Goal: Communication & Community: Answer question/provide support

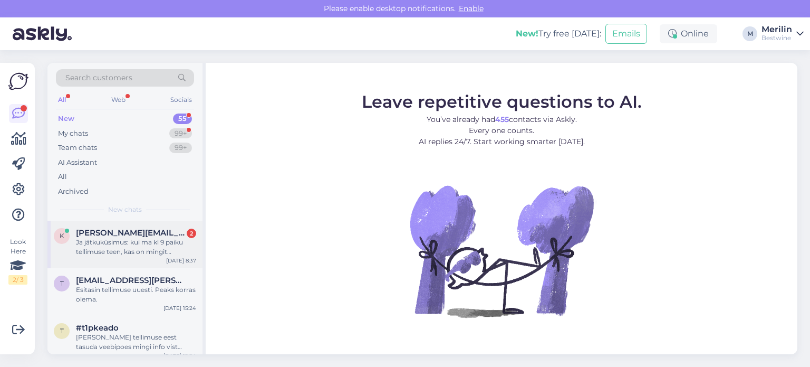
click at [122, 251] on div "Ja jätkuküsimus: kui ma kl 9 paiku tellimuse teen, kas on mingit võimalust saad…" at bounding box center [136, 246] width 120 height 19
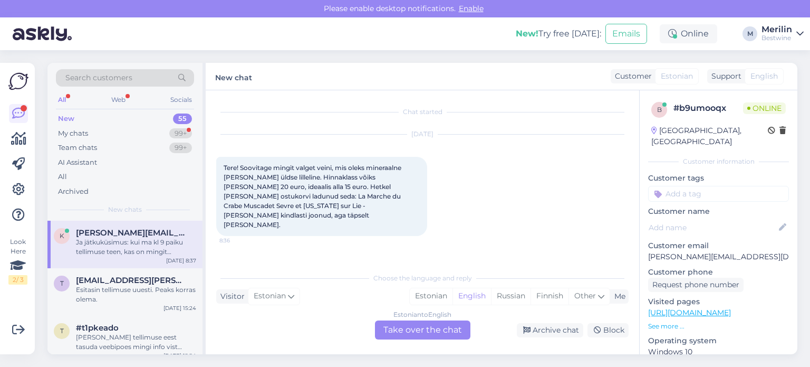
scroll to position [35, 0]
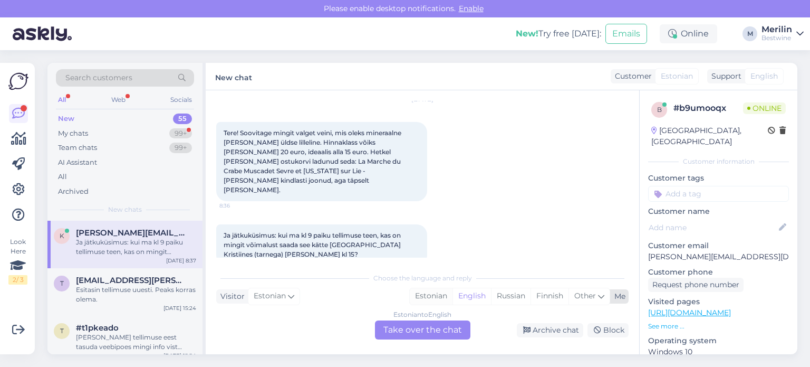
click at [425, 293] on div "Estonian" at bounding box center [431, 296] width 43 height 16
click at [415, 327] on div "Estonian to Estonian Take over the chat" at bounding box center [422, 329] width 95 height 19
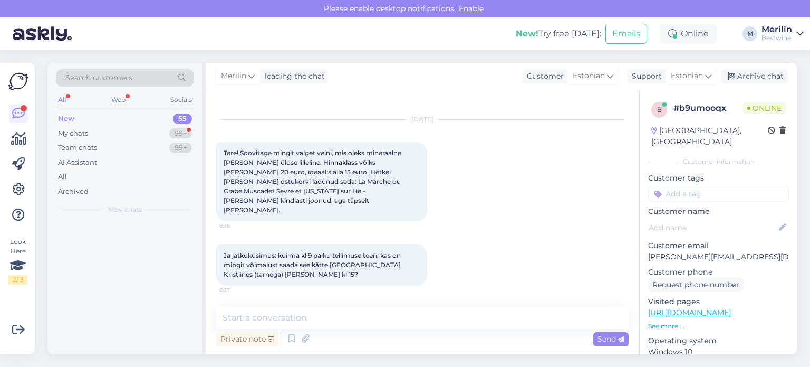
scroll to position [0, 0]
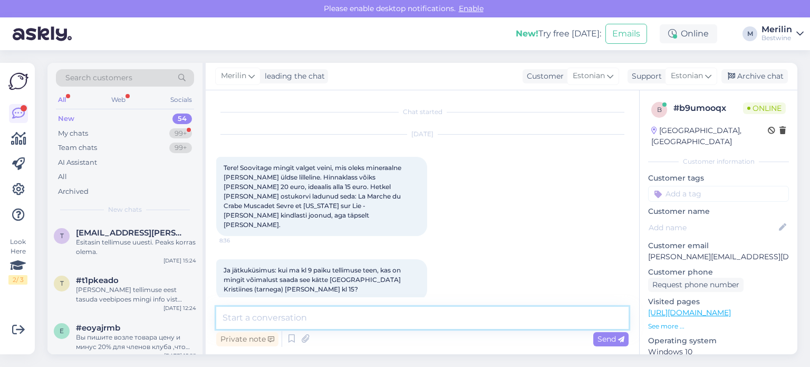
click at [361, 321] on textarea at bounding box center [422, 318] width 413 height 22
paste textarea "[URL][DOMAIN_NAME][PERSON_NAME]"
type textarea "Teil juba ongi ostukorvis kirjeldusele [PERSON_NAME] vein, võiks veel sobida [U…"
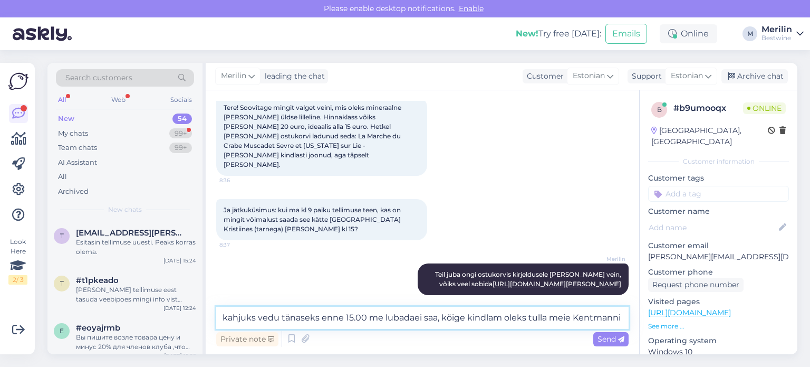
scroll to position [73, 0]
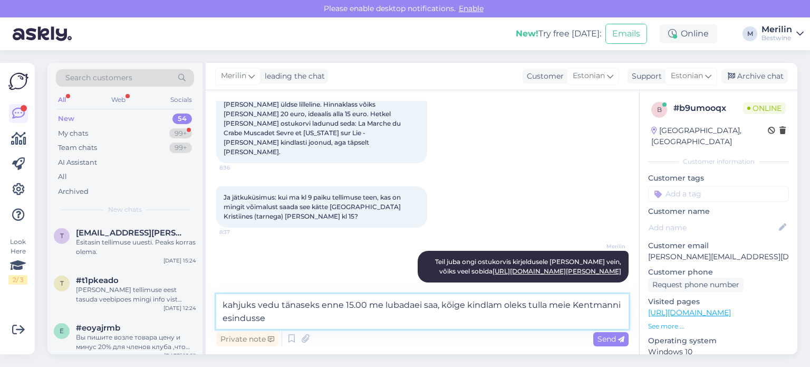
click at [412, 305] on textarea "kahjuks vedu tänaseks enne 15.00 me lubadaei saa, kõige kindlam oleks tulla mei…" at bounding box center [422, 311] width 413 height 35
type textarea "kahjuks vedu tänaseks enne 15.00 me lubada ei saa, kõige kindlam oleks tulla me…"
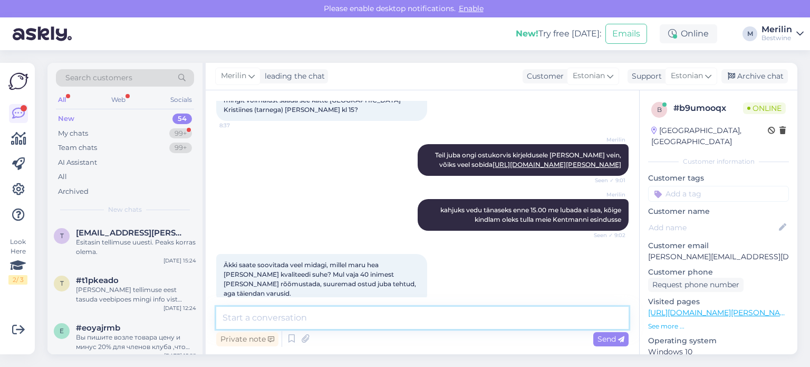
scroll to position [225, 0]
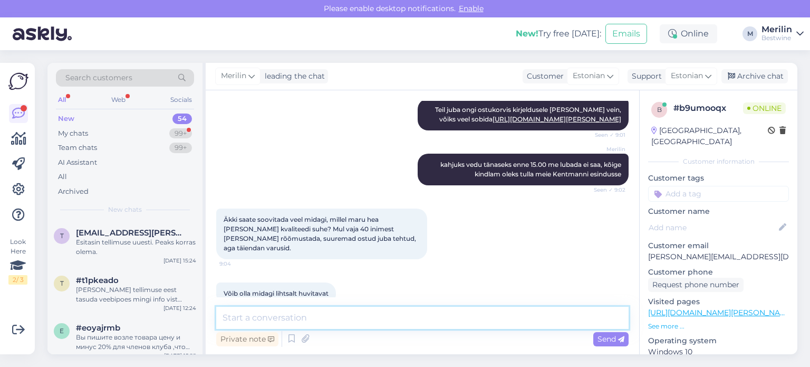
paste textarea "[URL][DOMAIN_NAME]"
type textarea "[URL][DOMAIN_NAME]"
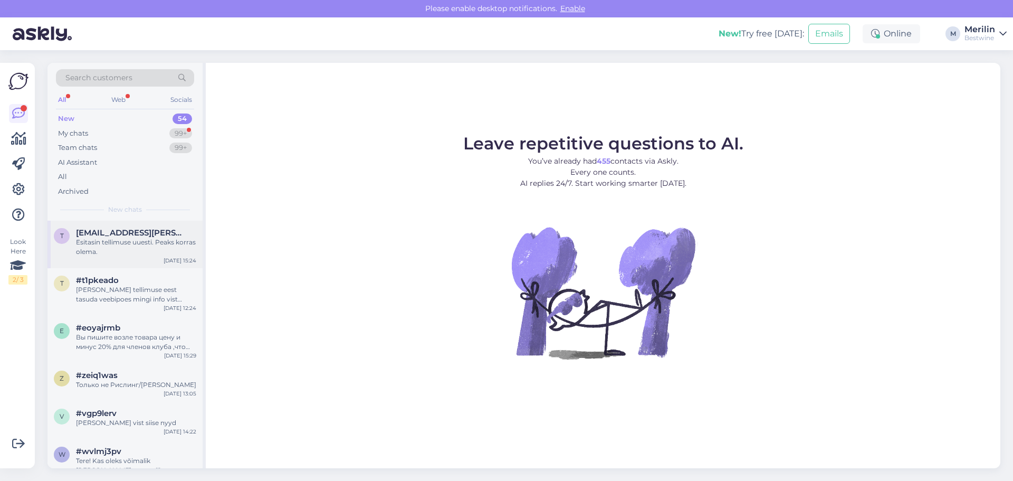
click at [136, 240] on div "Esitasin tellimuse uuesti. Peaks korras olema." at bounding box center [136, 246] width 120 height 19
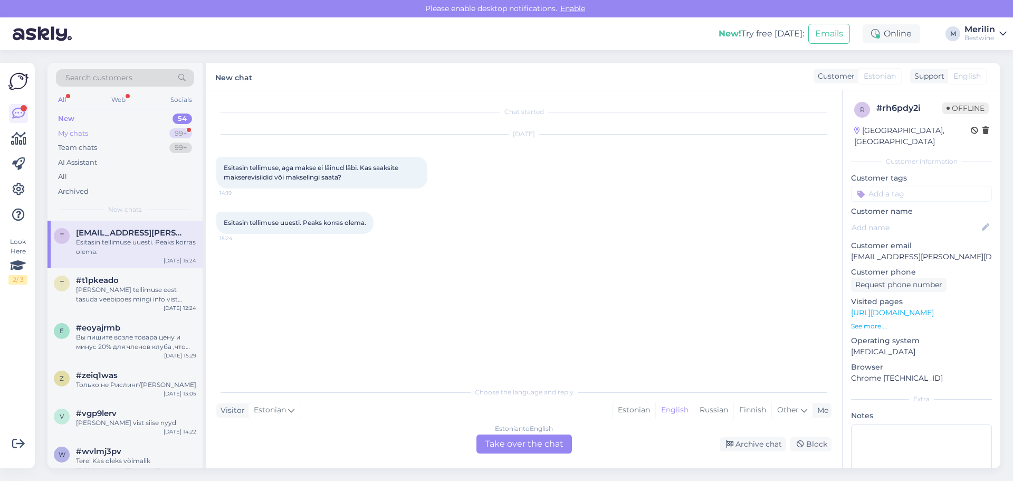
click at [103, 132] on div "My chats 99+" at bounding box center [125, 133] width 138 height 15
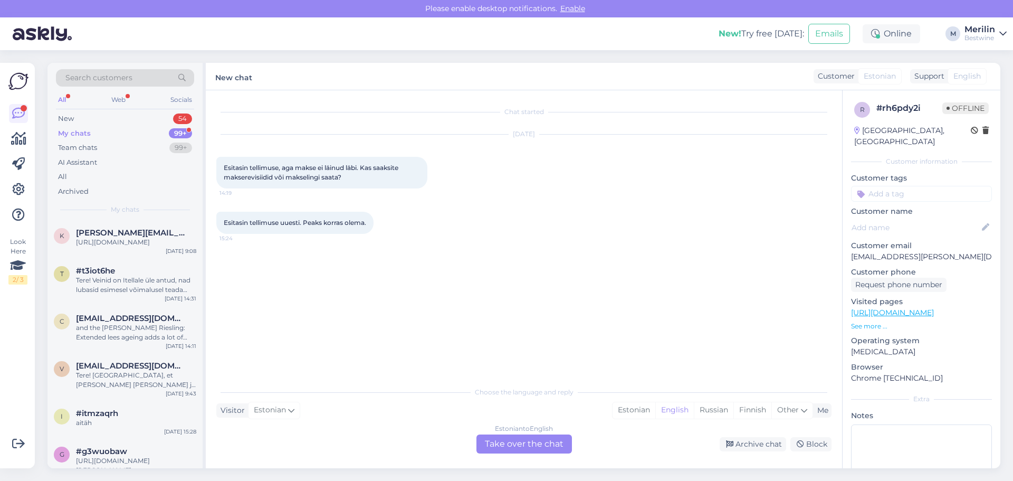
click at [99, 129] on div "My chats 99+" at bounding box center [125, 133] width 138 height 15
click at [118, 244] on div "[URL][DOMAIN_NAME]" at bounding box center [136, 241] width 120 height 9
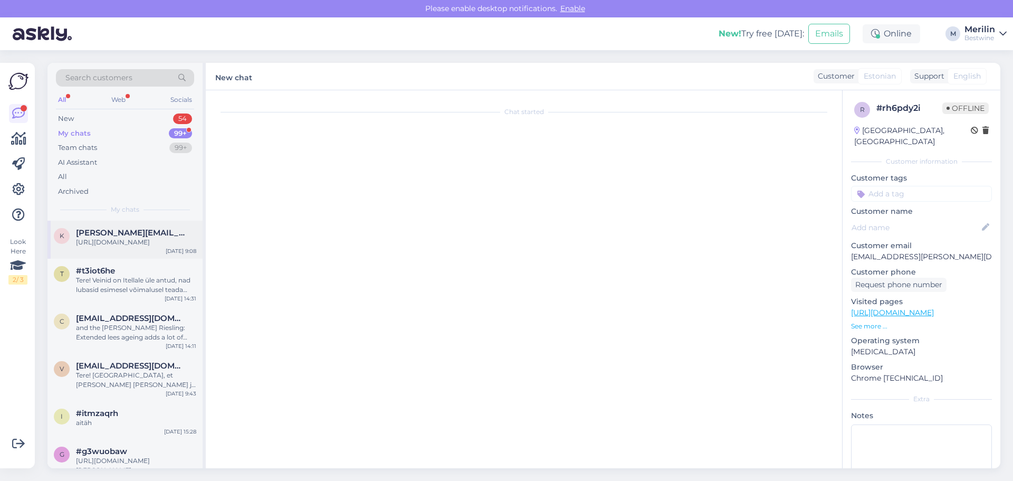
scroll to position [166, 0]
